Goal: Task Accomplishment & Management: Use online tool/utility

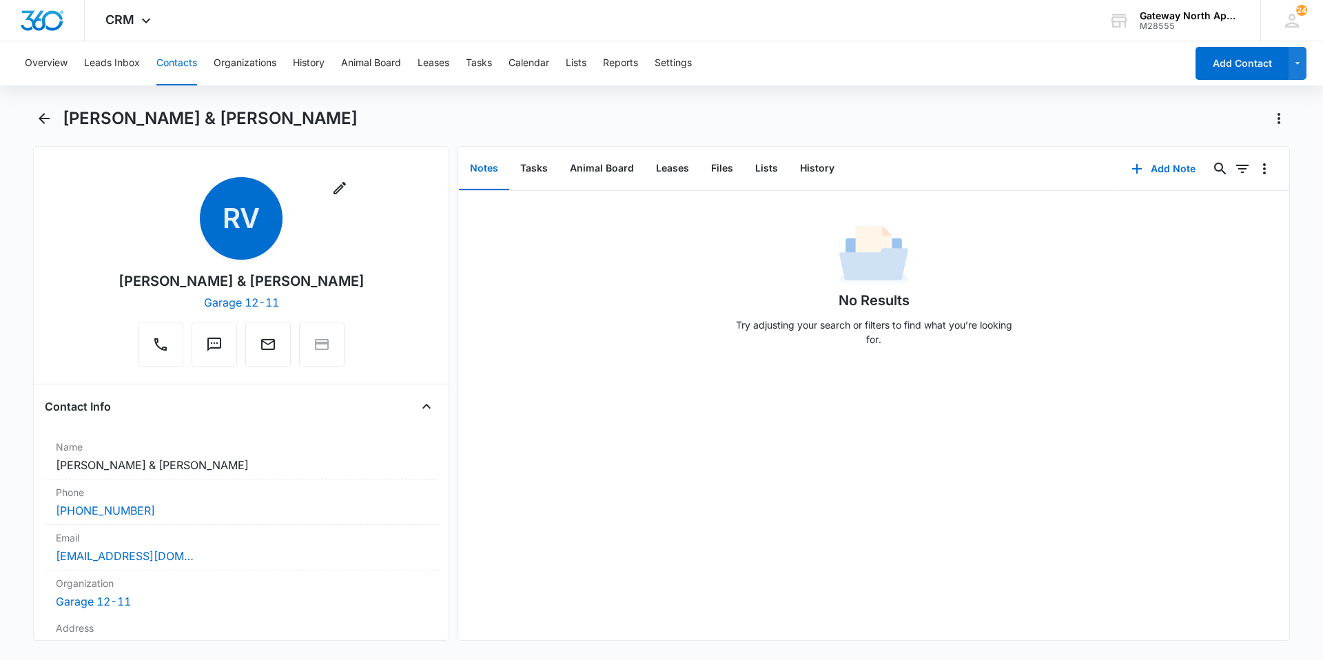
scroll to position [1998, 0]
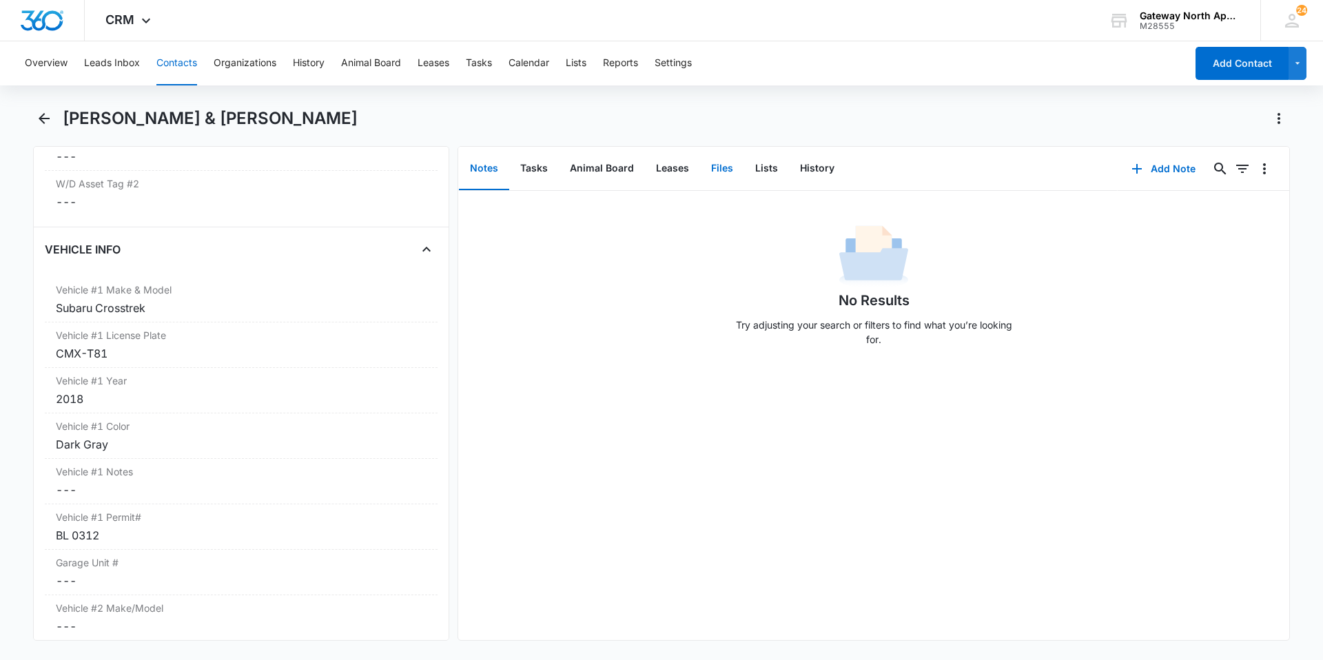
click at [720, 163] on button "Files" at bounding box center [722, 168] width 44 height 43
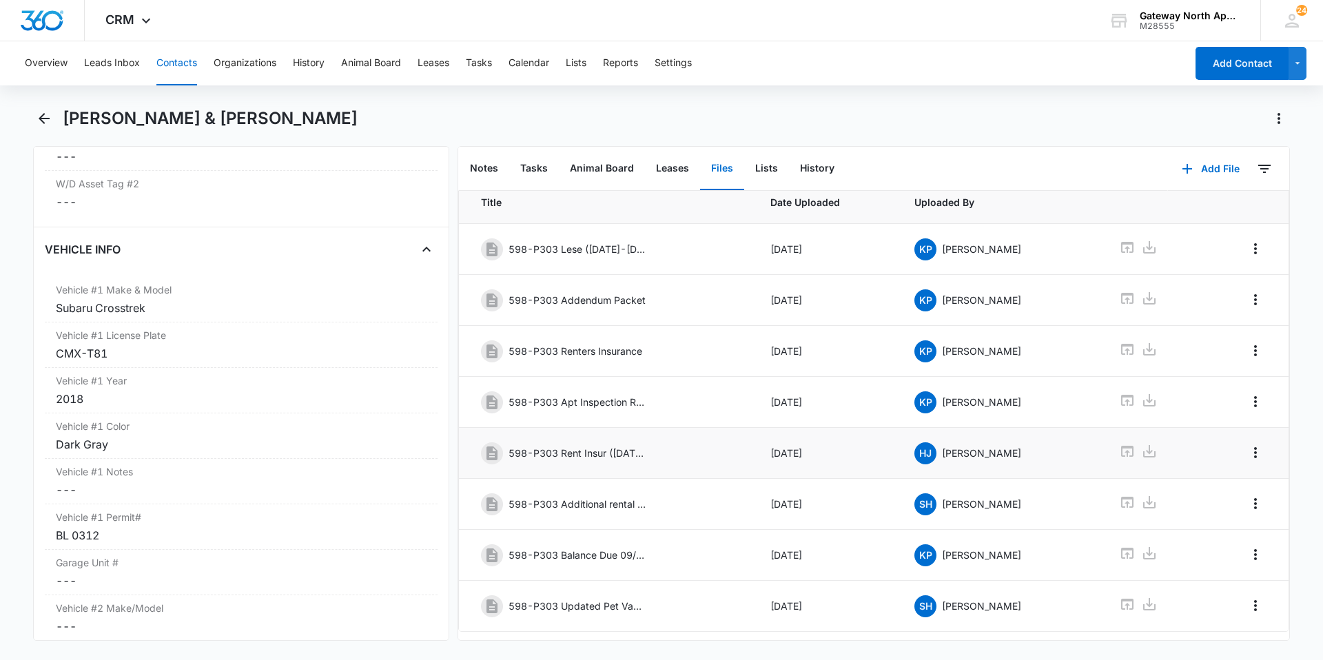
scroll to position [71, 0]
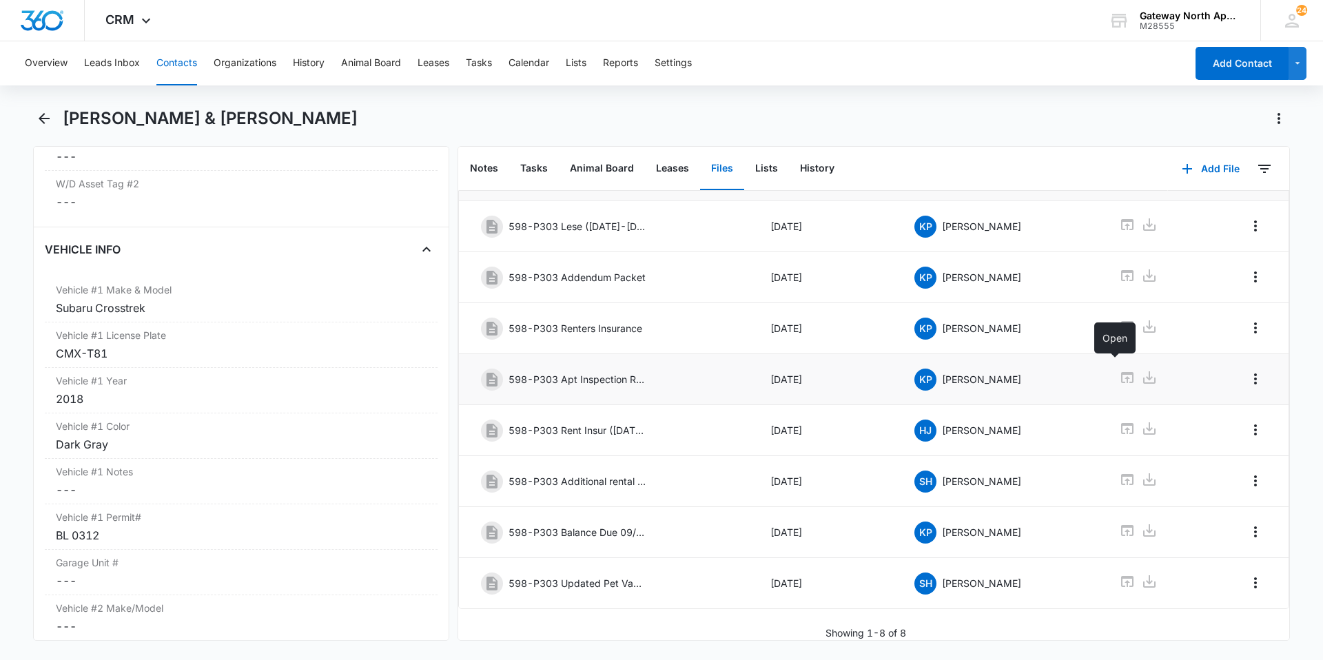
click at [1121, 372] on icon at bounding box center [1127, 377] width 12 height 11
click at [159, 61] on button "Contacts" at bounding box center [176, 63] width 41 height 44
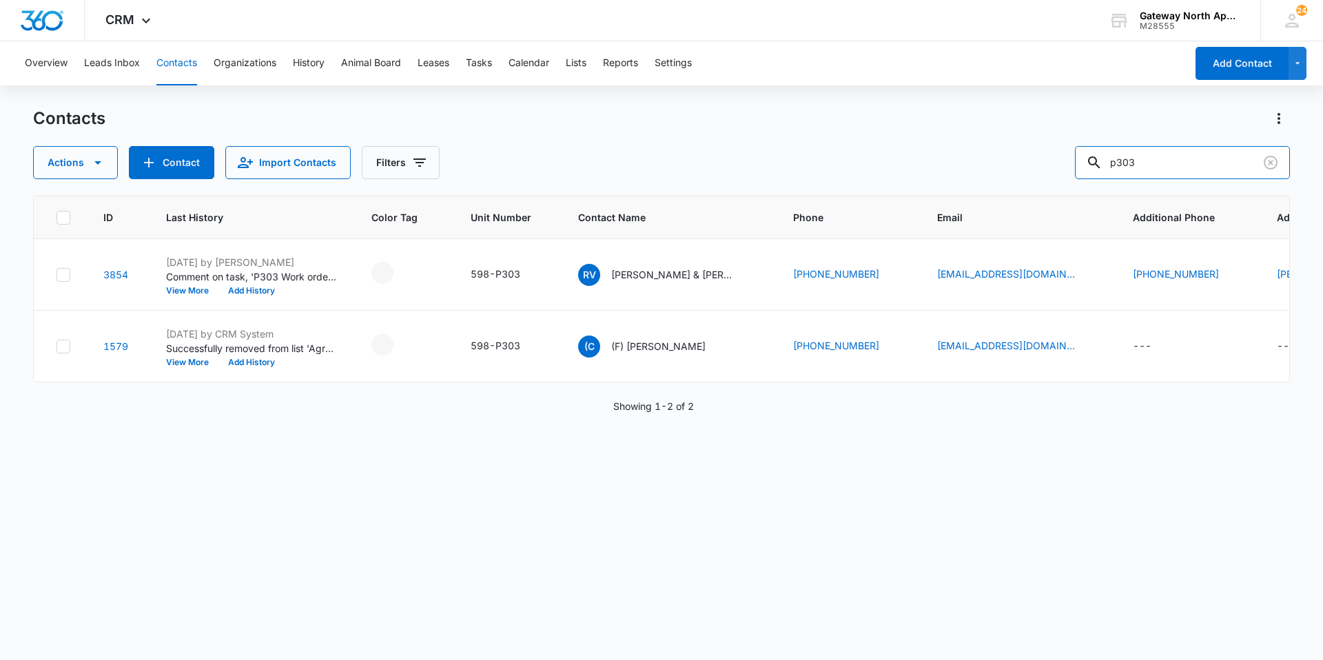
drag, startPoint x: 1189, startPoint y: 177, endPoint x: 674, endPoint y: 158, distance: 515.1
click at [790, 179] on div "Contacts Actions Contact Import Contacts Filters p303 ID Last History Color Tag…" at bounding box center [661, 382] width 1257 height 551
type input "o106"
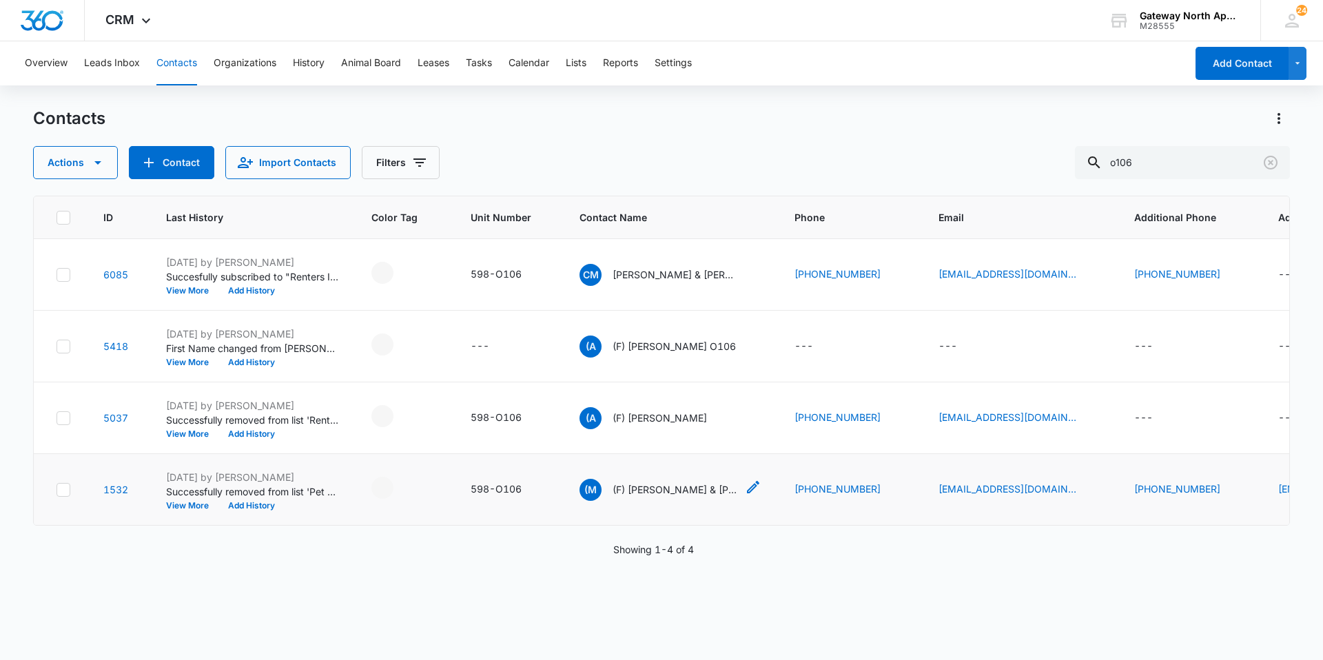
click at [674, 493] on p "(F) [PERSON_NAME] & [PERSON_NAME]" at bounding box center [675, 489] width 124 height 14
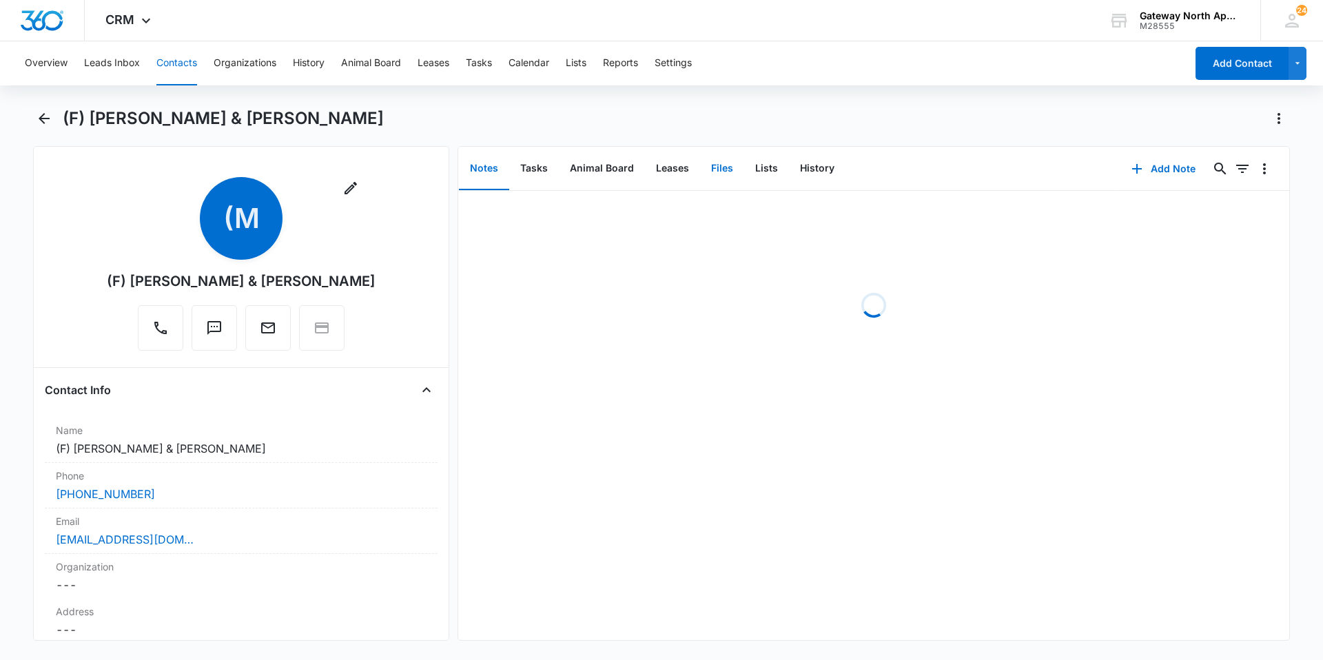
click at [716, 169] on button "Files" at bounding box center [722, 168] width 44 height 43
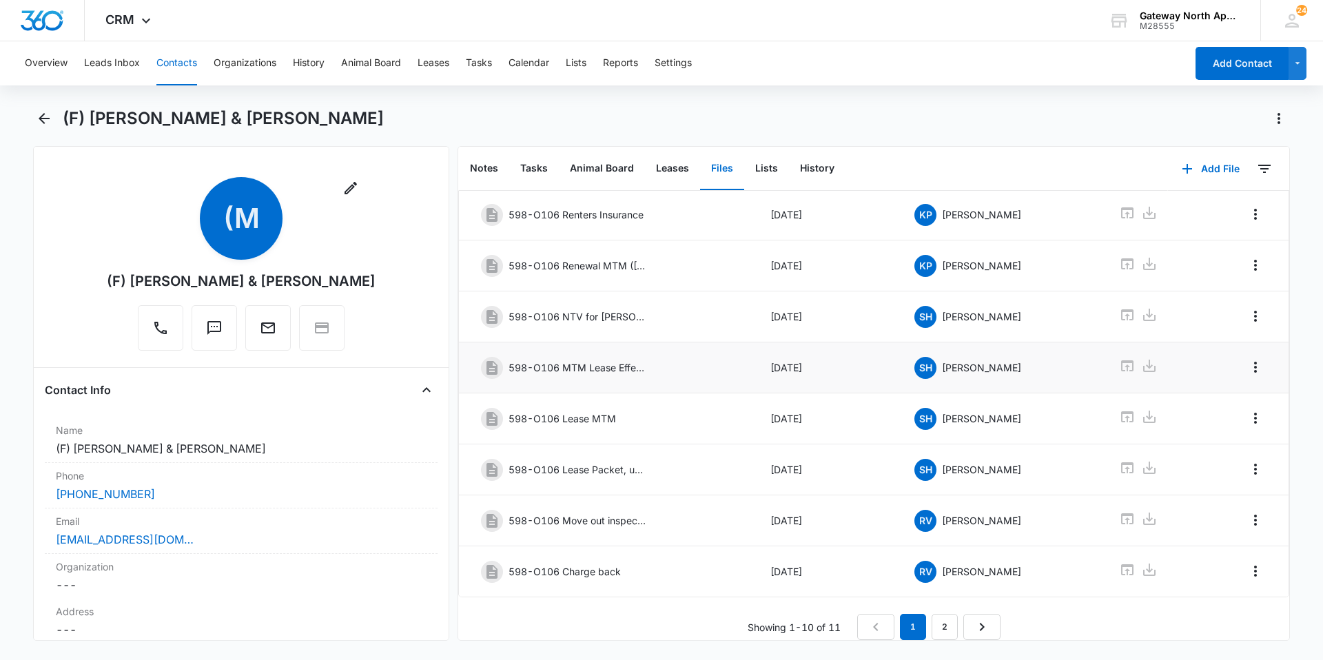
scroll to position [185, 0]
click at [1124, 564] on icon at bounding box center [1127, 569] width 12 height 11
drag, startPoint x: 175, startPoint y: 67, endPoint x: 194, endPoint y: 65, distance: 18.7
click at [175, 67] on button "Contacts" at bounding box center [176, 63] width 41 height 44
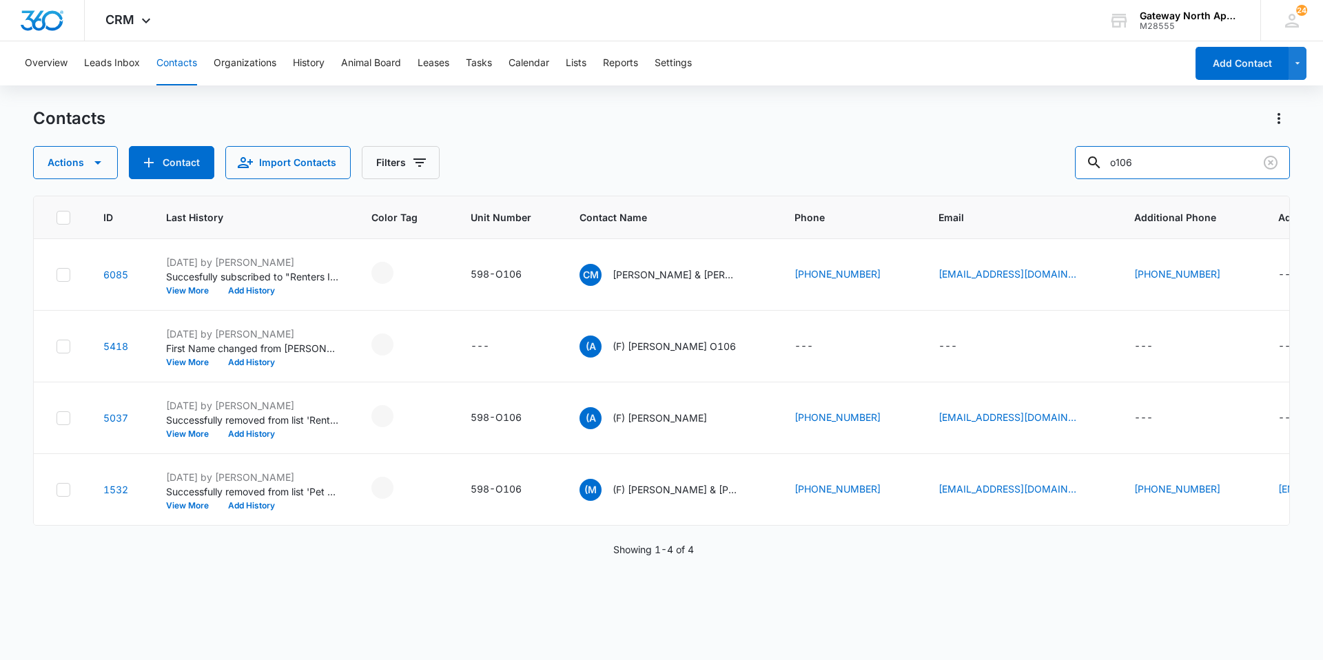
drag, startPoint x: 1166, startPoint y: 172, endPoint x: 964, endPoint y: 172, distance: 201.9
click at [965, 172] on div "Actions Contact Import Contacts Filters o106" at bounding box center [661, 162] width 1257 height 33
type input "p303"
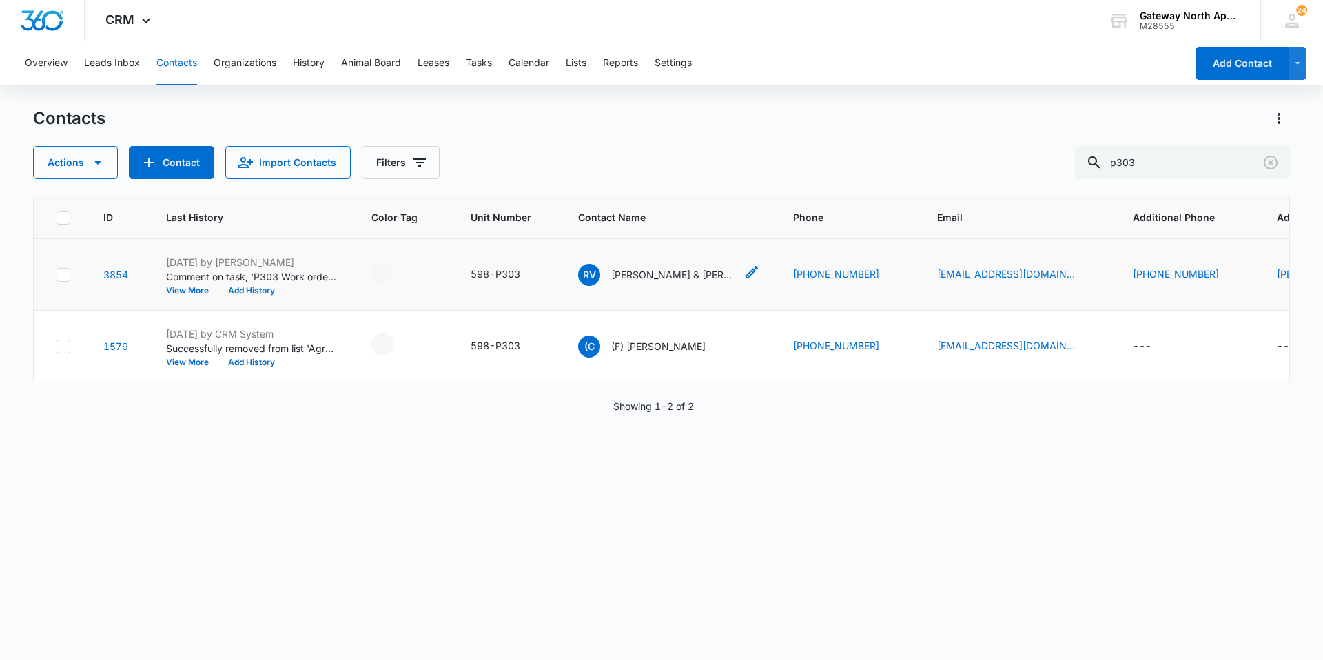
click at [635, 280] on p "[PERSON_NAME] & [PERSON_NAME]" at bounding box center [673, 274] width 124 height 14
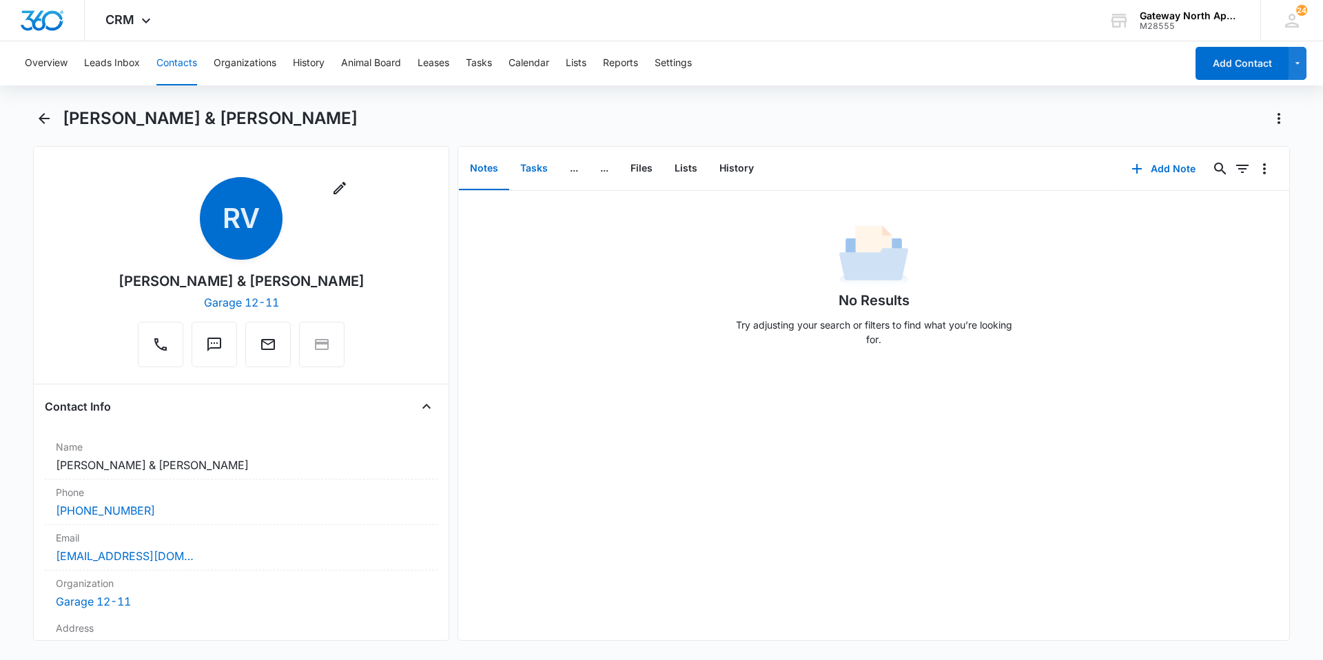
click at [546, 176] on button "Tasks" at bounding box center [534, 168] width 50 height 43
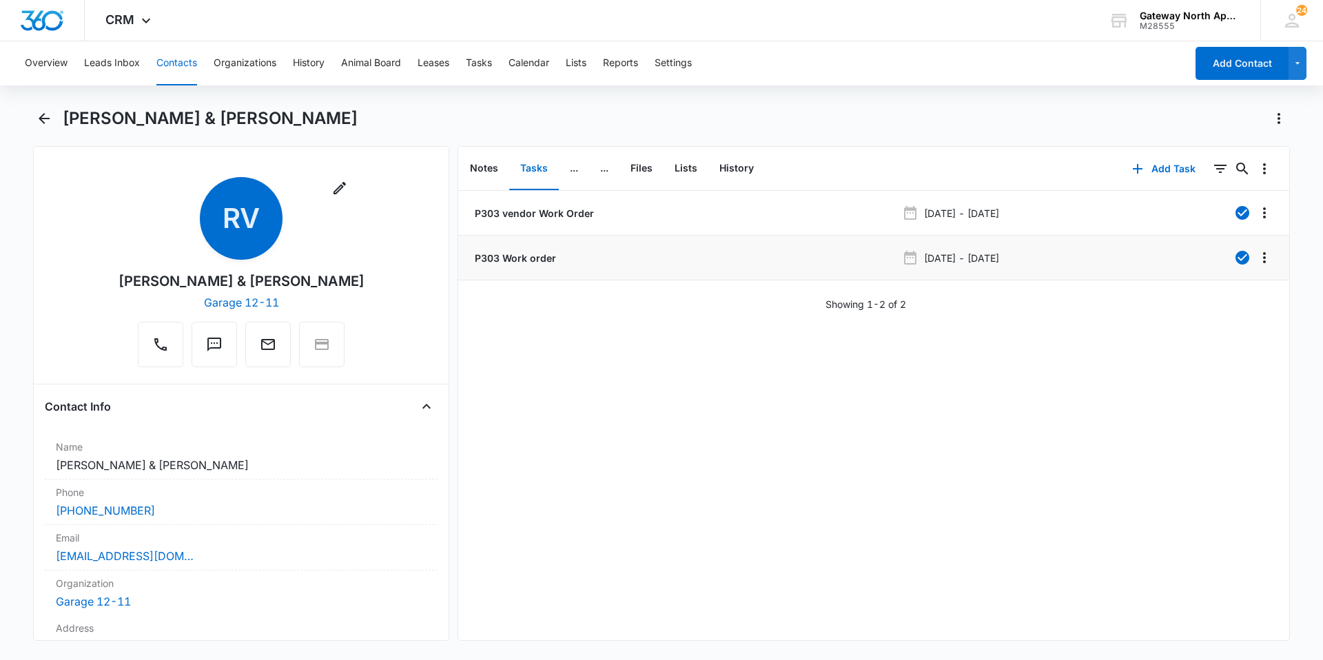
click at [515, 259] on p "P303 Work order" at bounding box center [514, 258] width 84 height 14
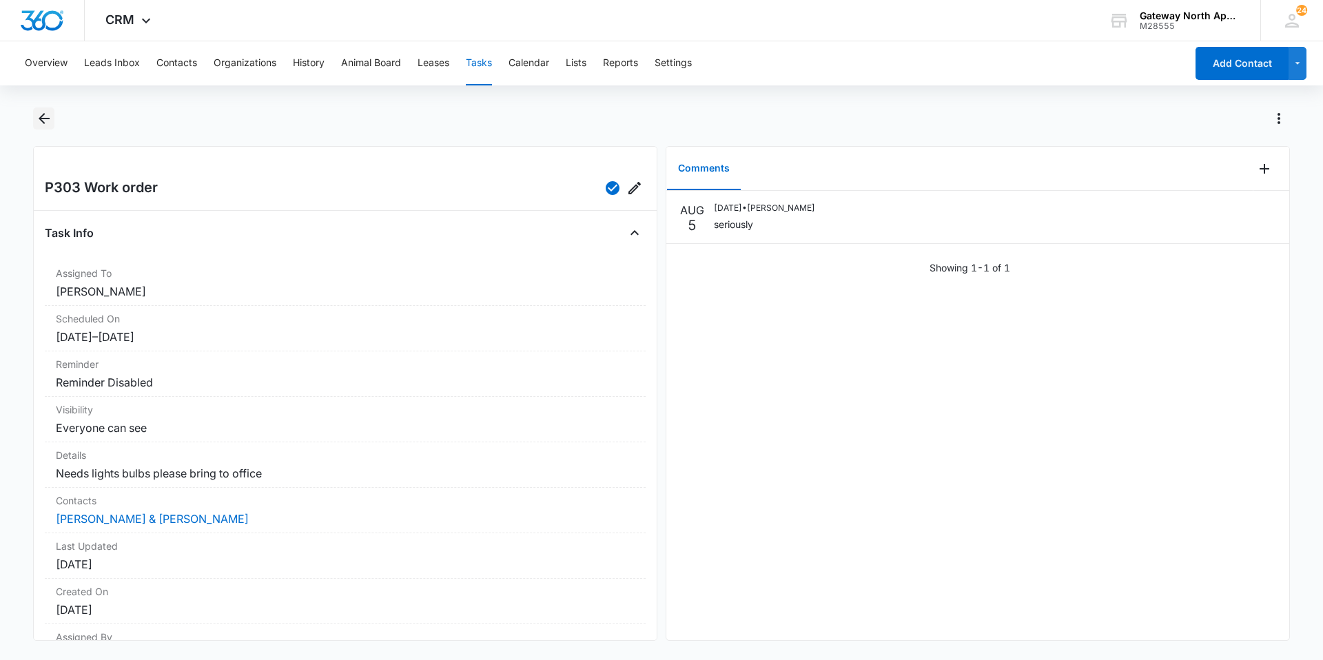
click at [41, 110] on button "Back" at bounding box center [43, 118] width 21 height 22
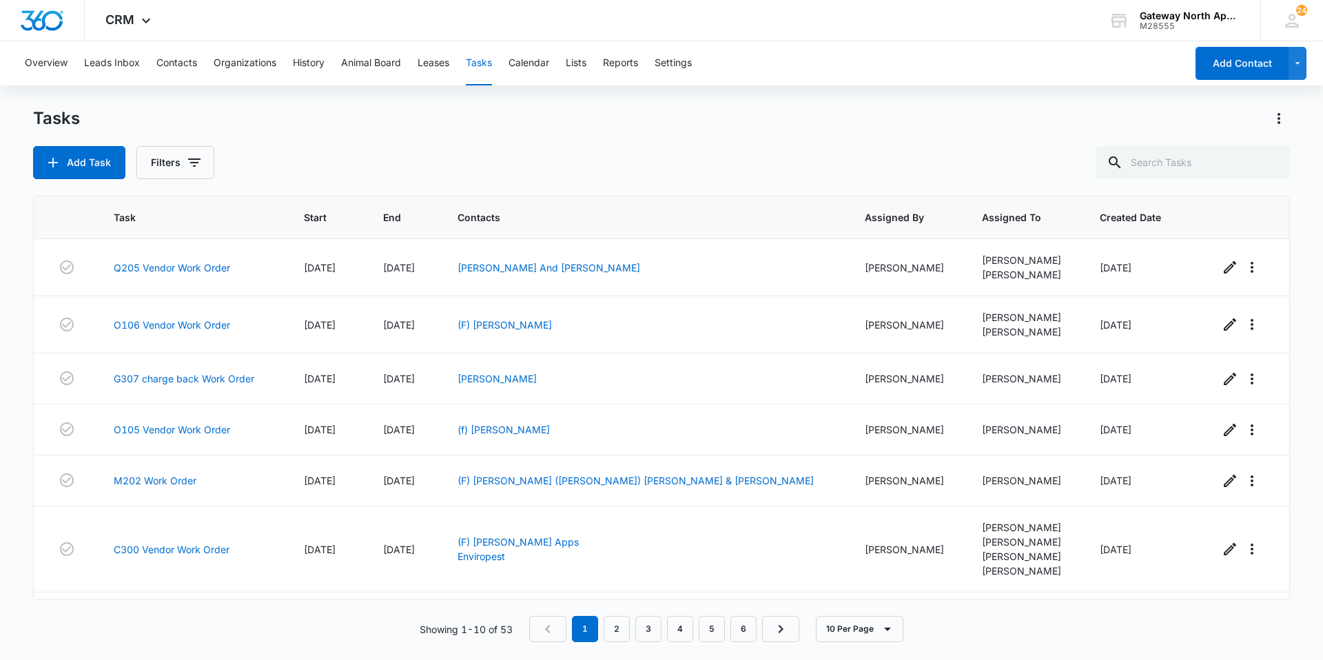
click at [201, 59] on div "Overview Leads Inbox Contacts Organizations History Animal Board Leases Tasks C…" at bounding box center [601, 63] width 1169 height 44
click at [195, 61] on button "Contacts" at bounding box center [176, 63] width 41 height 44
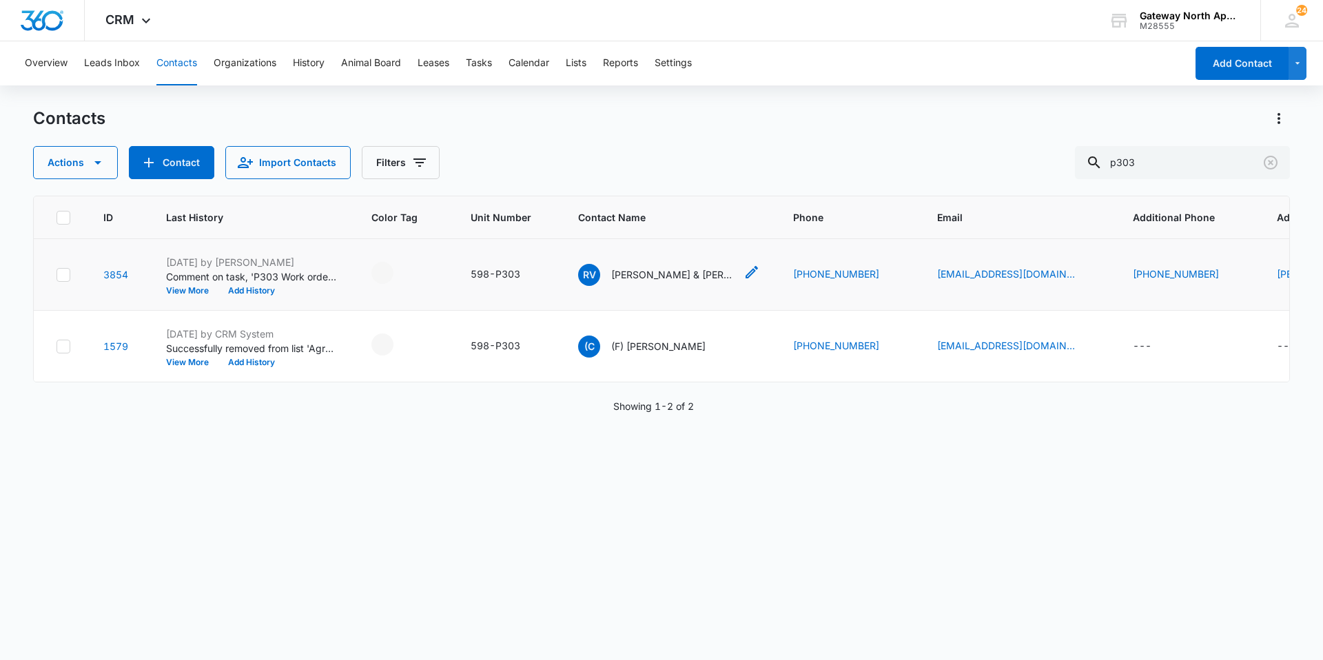
click at [646, 269] on p "[PERSON_NAME] & [PERSON_NAME]" at bounding box center [673, 274] width 124 height 14
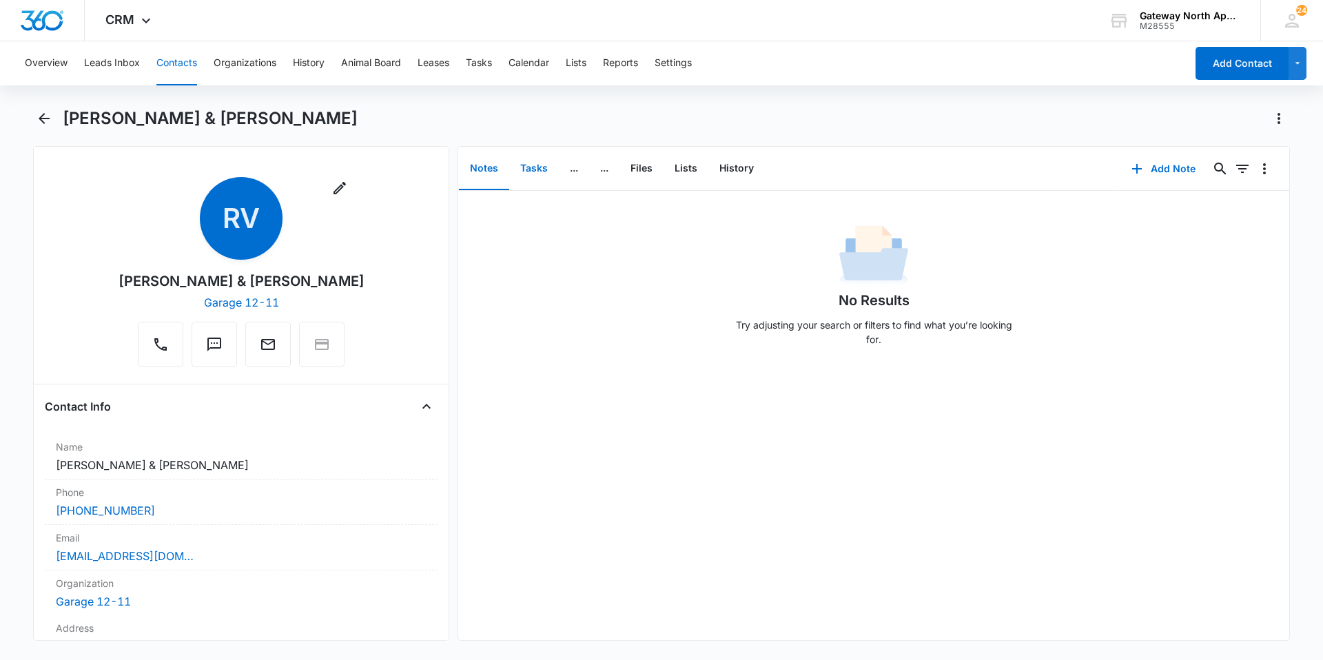
click at [543, 170] on button "Tasks" at bounding box center [534, 168] width 50 height 43
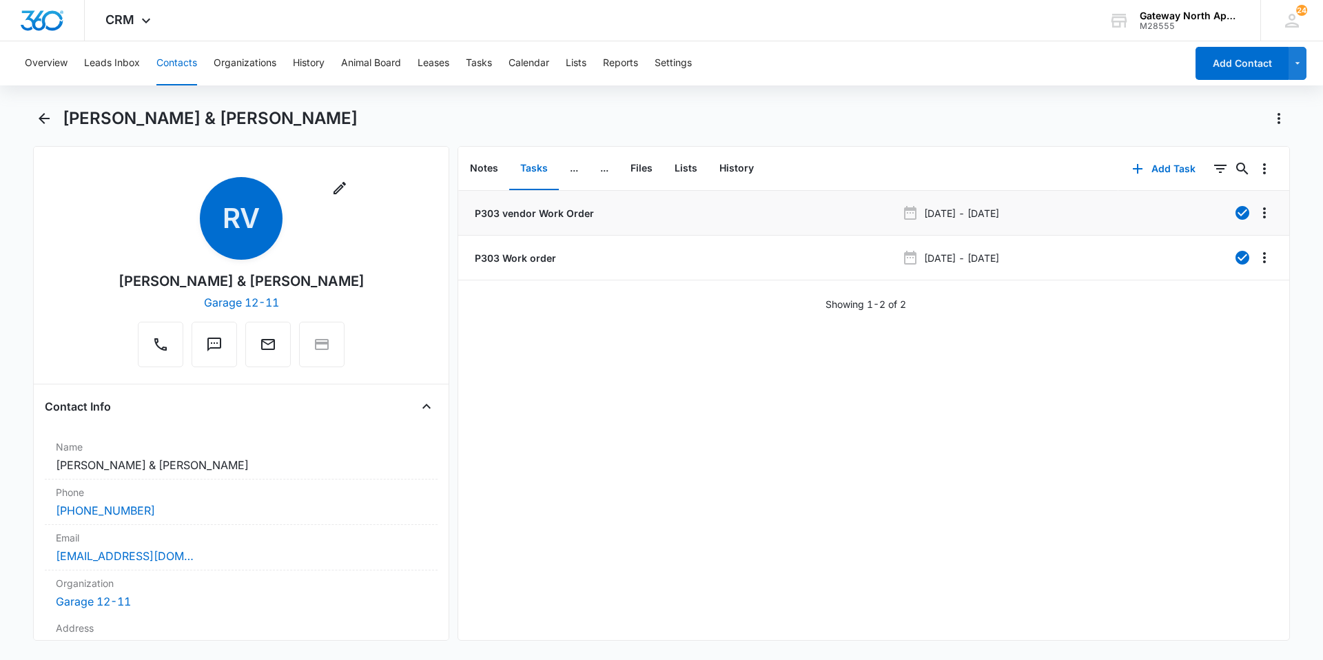
click at [529, 207] on p "P303 vendor Work Order" at bounding box center [533, 213] width 122 height 14
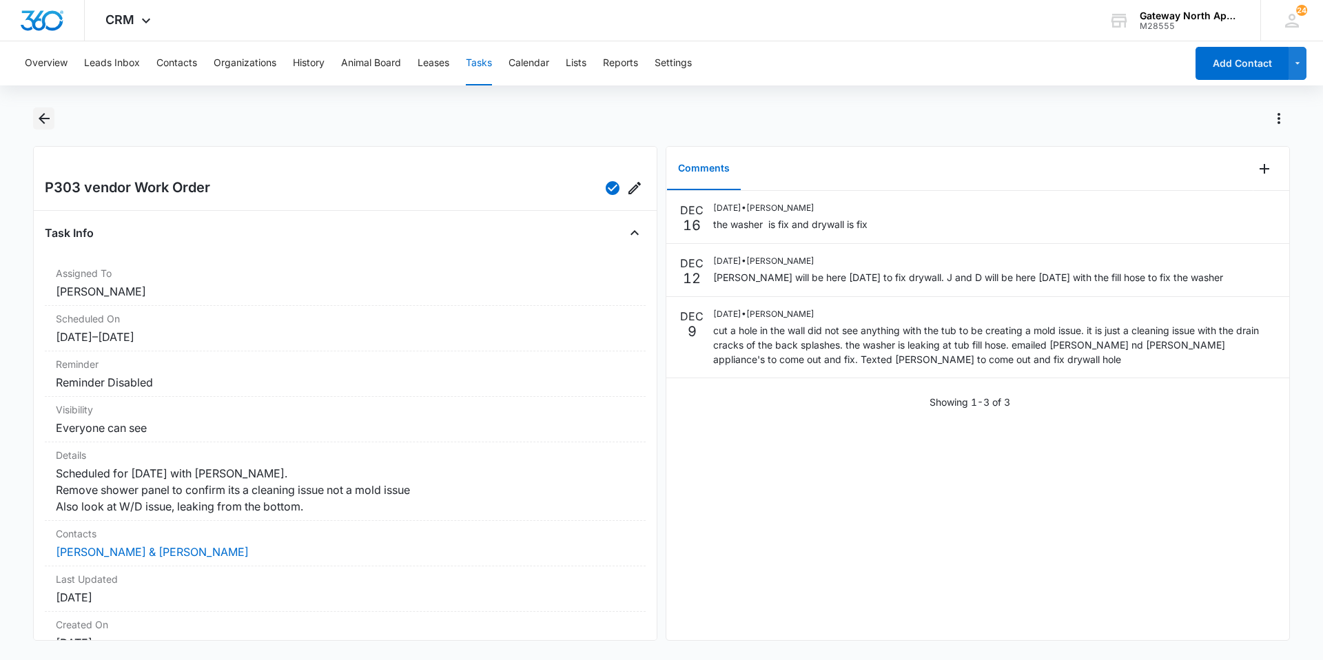
click at [50, 123] on icon "Back" at bounding box center [44, 118] width 17 height 17
